Goal: Navigation & Orientation: Find specific page/section

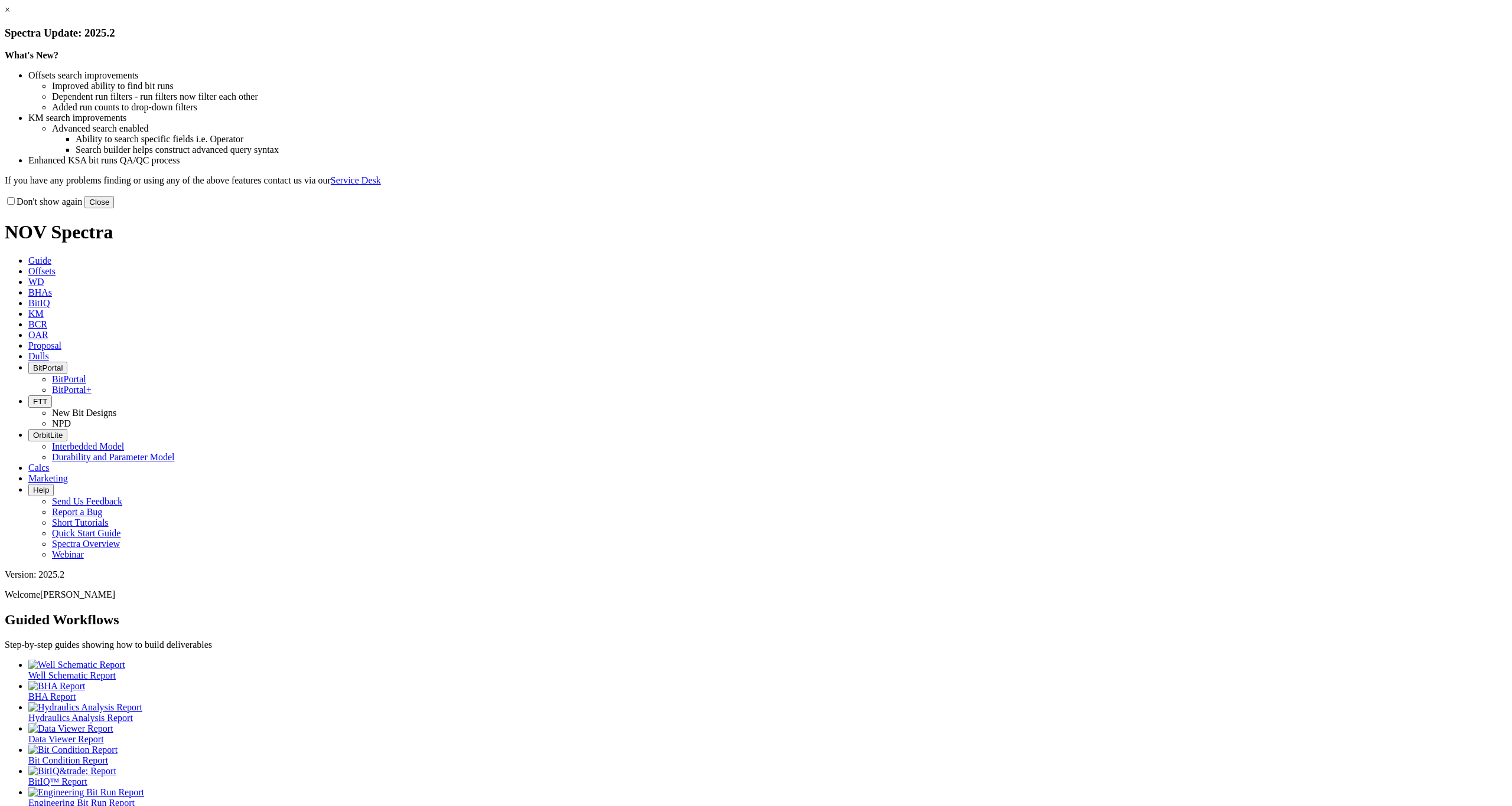
click at [114, 209] on button "Close" at bounding box center [99, 202] width 29 height 12
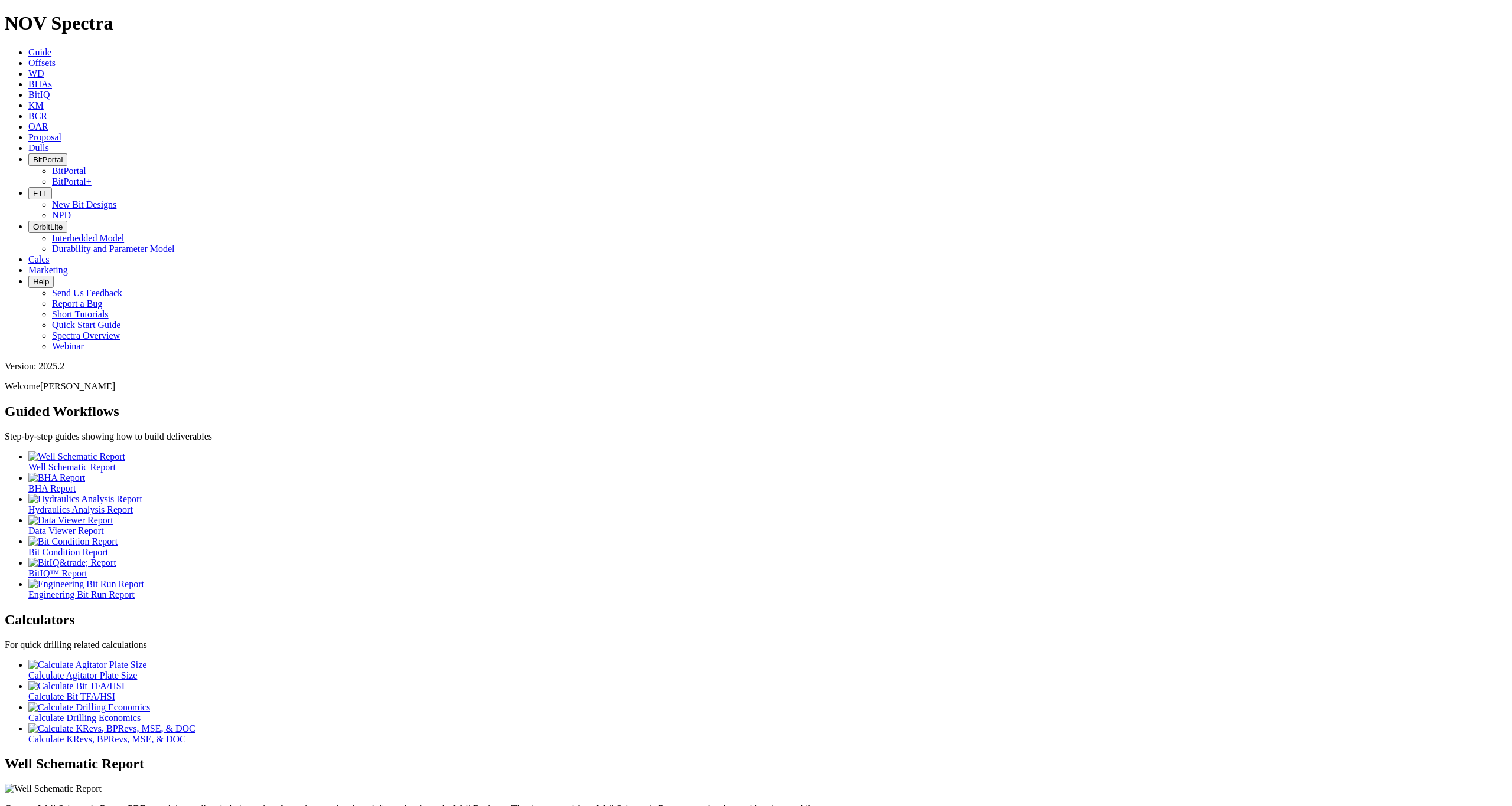
click at [62, 155] on span "BitPortal" at bounding box center [47, 160] width 29 height 9
click at [92, 177] on link "BitPortal+" at bounding box center [71, 181] width 39 height 10
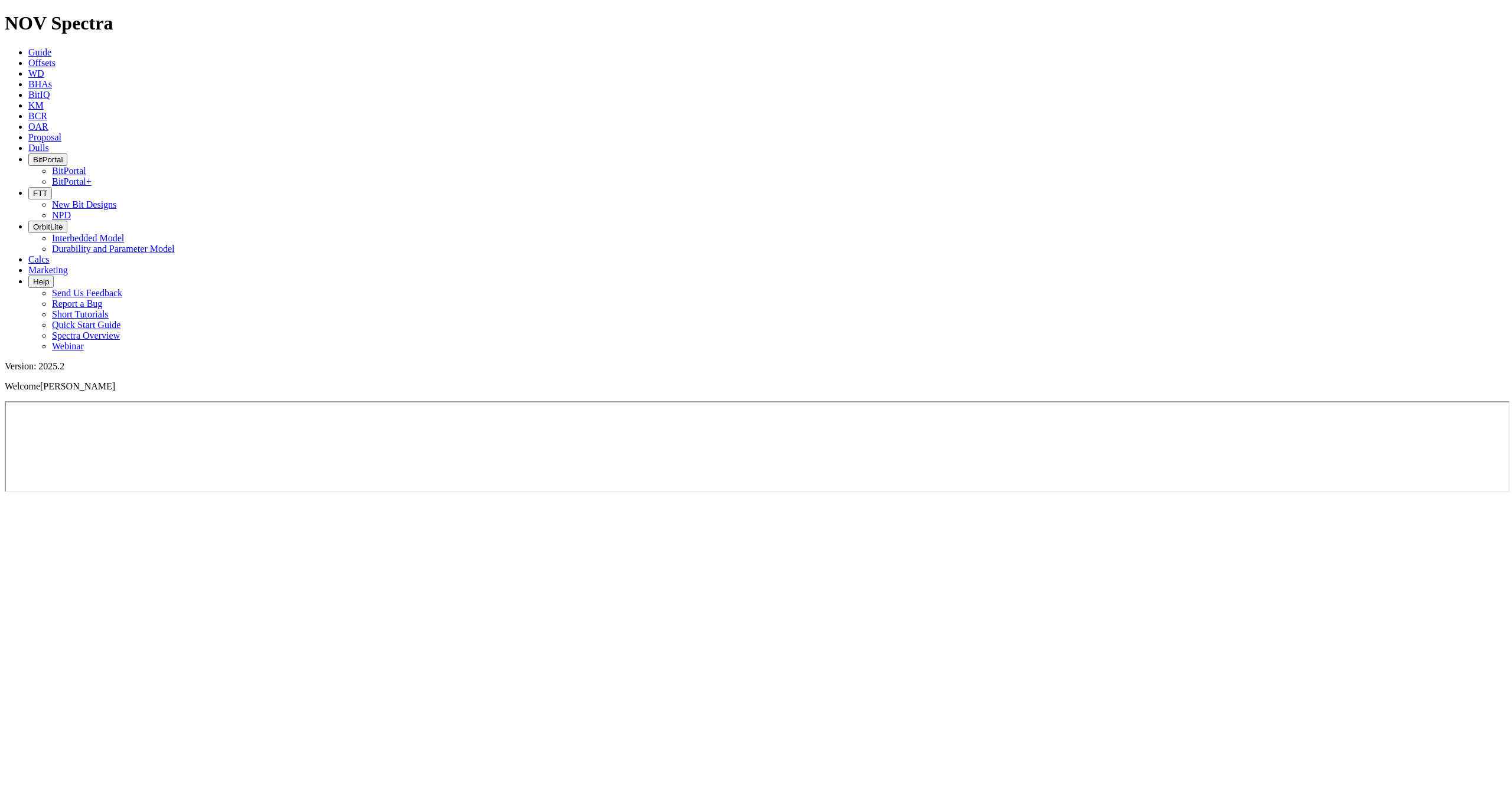
click at [1294, 47] on ul "Guide Offsets [PERSON_NAME] BitIQ KM BCR OAR Proposal EBRR Dulls BitPortal BitP…" at bounding box center [756, 200] width 1502 height 305
click at [1299, 47] on ul "Guide Offsets [PERSON_NAME] BitIQ KM BCR OAR Proposal EBRR Dulls BitPortal BitP…" at bounding box center [756, 200] width 1502 height 305
click at [67, 153] on button "BitPortal" at bounding box center [48, 160] width 39 height 12
click at [87, 166] on link "BitPortal" at bounding box center [69, 170] width 34 height 10
